Goal: Transaction & Acquisition: Book appointment/travel/reservation

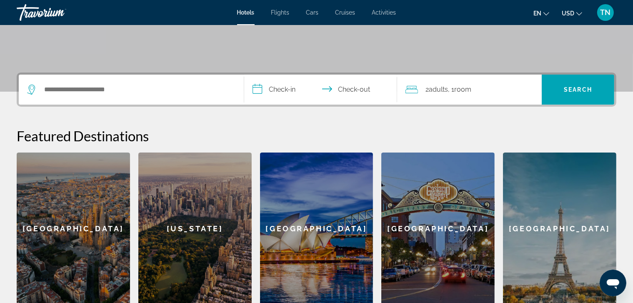
scroll to position [167, 0]
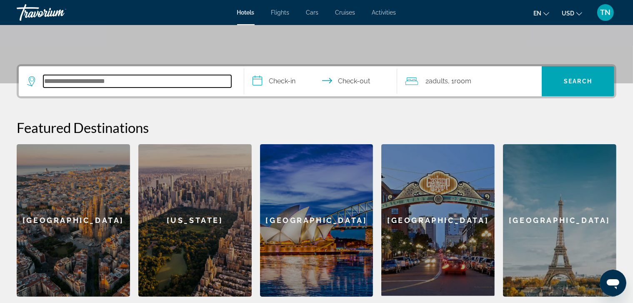
click at [183, 82] on input "Search hotel destination" at bounding box center [137, 81] width 188 height 13
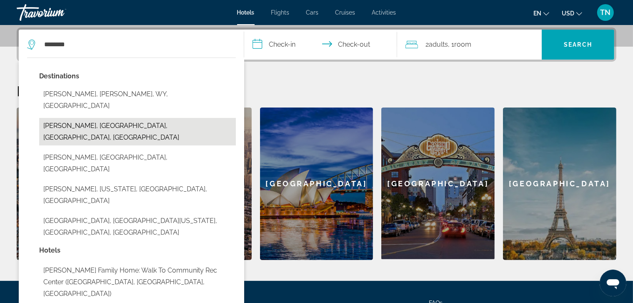
click at [143, 118] on button "[PERSON_NAME], [GEOGRAPHIC_DATA], [GEOGRAPHIC_DATA], [GEOGRAPHIC_DATA]" at bounding box center [137, 132] width 197 height 28
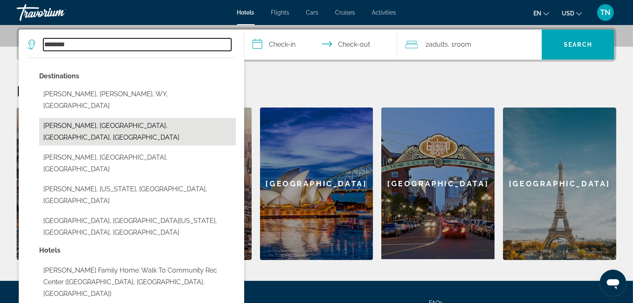
type input "**********"
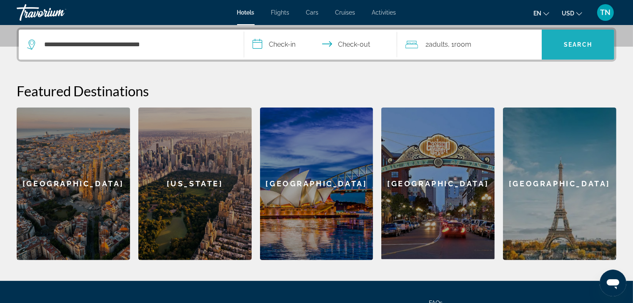
click at [573, 47] on span "Search" at bounding box center [578, 44] width 28 height 7
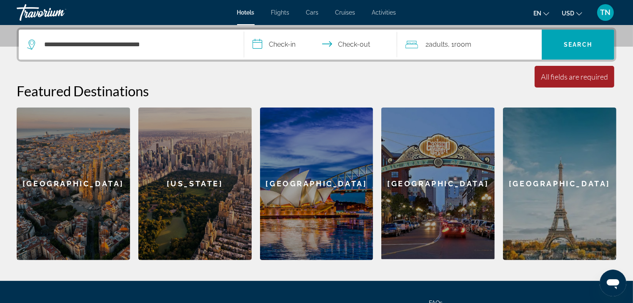
click at [285, 45] on input "**********" at bounding box center [322, 46] width 156 height 33
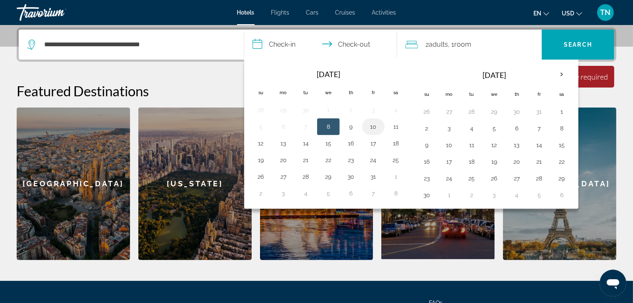
click at [374, 128] on button "10" at bounding box center [373, 127] width 13 height 12
click at [261, 142] on button "12" at bounding box center [260, 144] width 13 height 12
type input "**********"
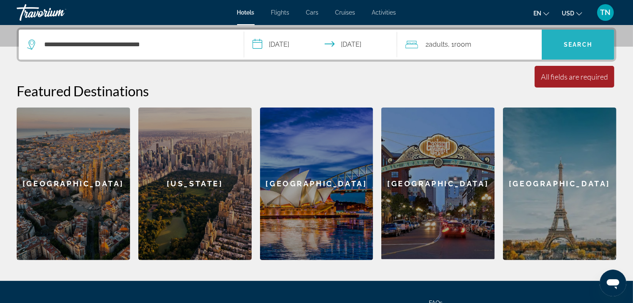
click at [570, 46] on span "Search" at bounding box center [578, 44] width 28 height 7
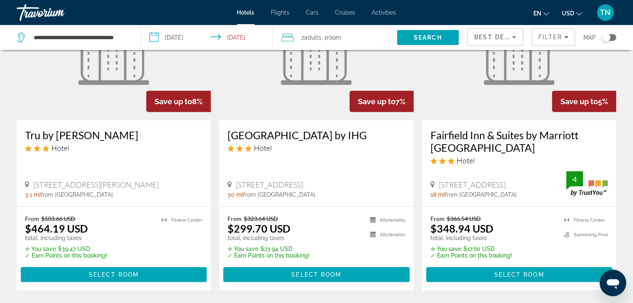
scroll to position [750, 0]
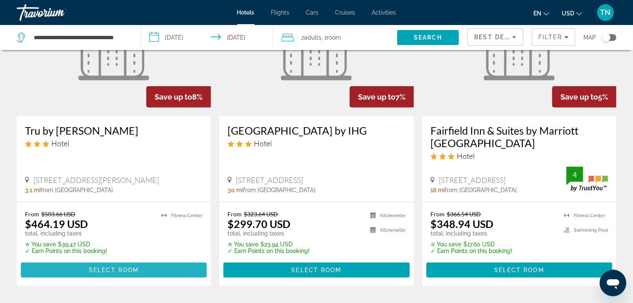
click at [107, 267] on span "Select Room" at bounding box center [114, 270] width 50 height 7
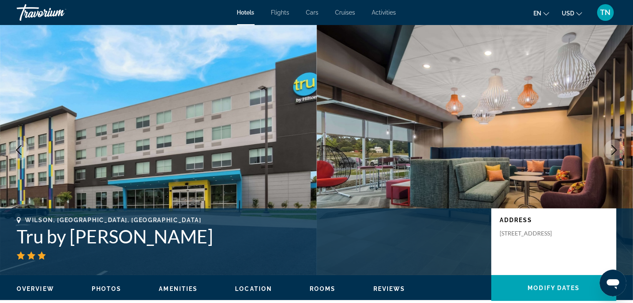
scroll to position [42, 0]
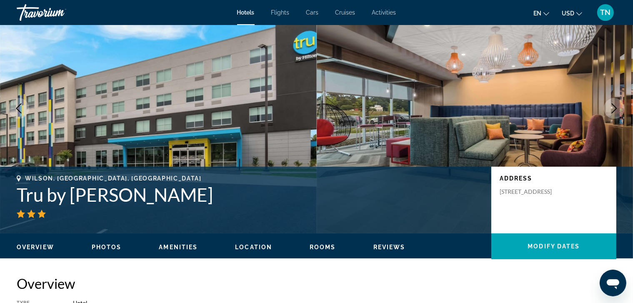
click at [19, 107] on icon "Previous image" at bounding box center [19, 108] width 10 height 10
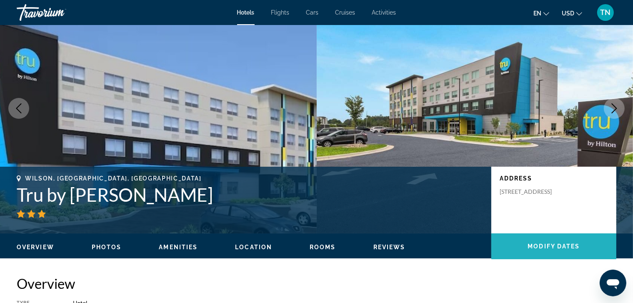
click at [553, 245] on span "Modify Dates" at bounding box center [554, 246] width 52 height 7
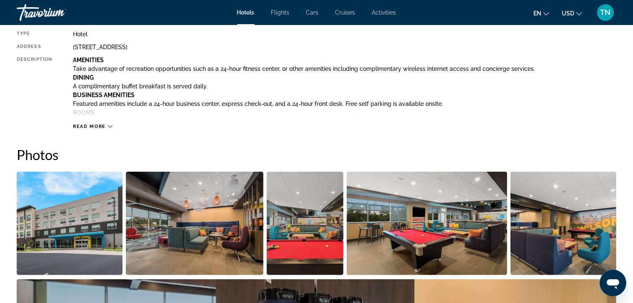
scroll to position [1055, 0]
